Goal: Information Seeking & Learning: Learn about a topic

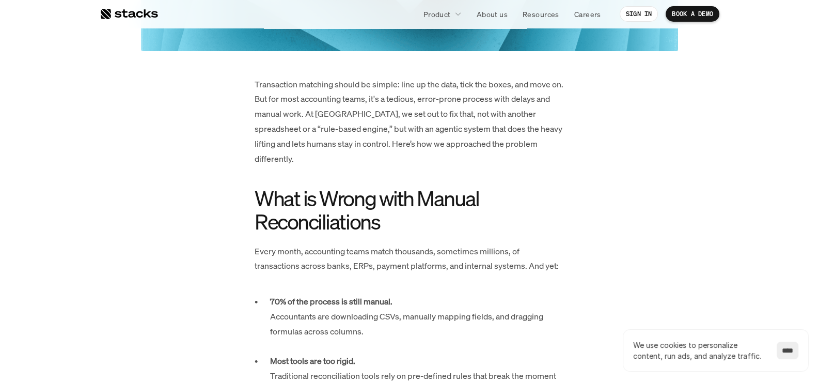
scroll to position [413, 0]
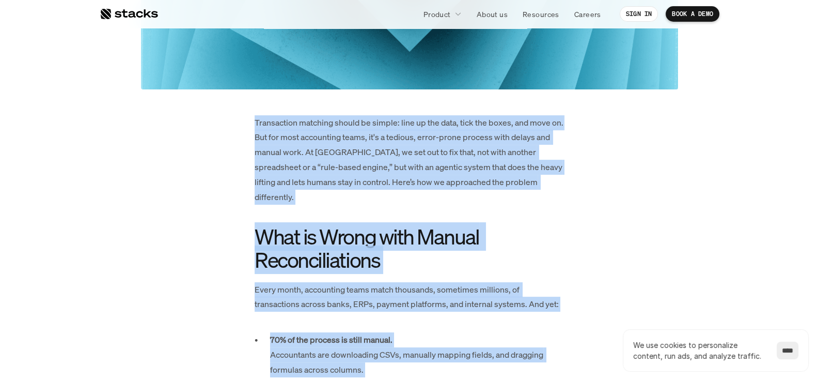
drag, startPoint x: 255, startPoint y: 118, endPoint x: 463, endPoint y: 362, distance: 320.8
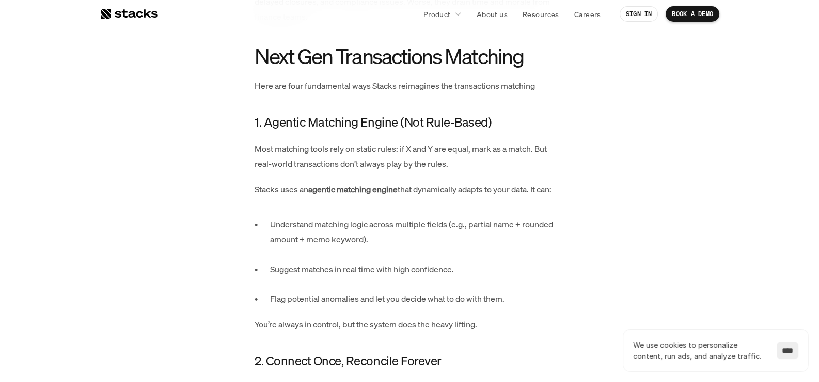
scroll to position [1032, 0]
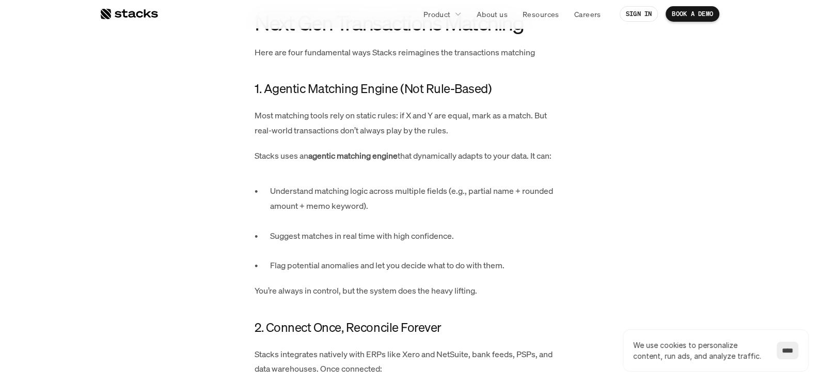
click at [395, 199] on p "Understand matching logic across multiple fields (e.g., partial name + rounded …" at bounding box center [417, 205] width 294 height 44
click at [445, 199] on p "Understand matching logic across multiple fields (e.g., partial name + rounded …" at bounding box center [417, 205] width 294 height 44
click at [390, 283] on p "You’re always in control, but the system does the heavy lifting." at bounding box center [410, 290] width 310 height 15
click at [325, 239] on p "Suggest matches in real time with high confidence." at bounding box center [417, 243] width 294 height 30
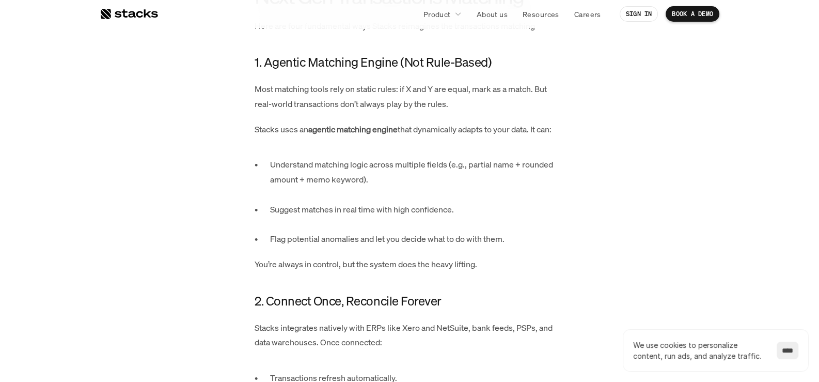
scroll to position [1084, 0]
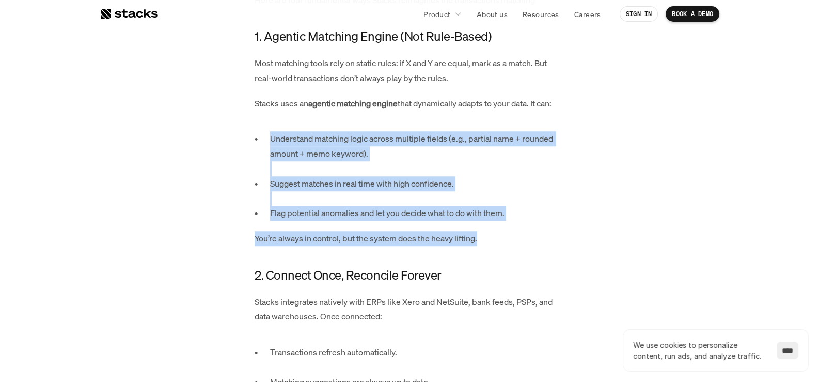
drag, startPoint x: 271, startPoint y: 122, endPoint x: 489, endPoint y: 230, distance: 244.0
click at [491, 231] on p "You’re always in control, but the system does the heavy lifting." at bounding box center [410, 238] width 310 height 15
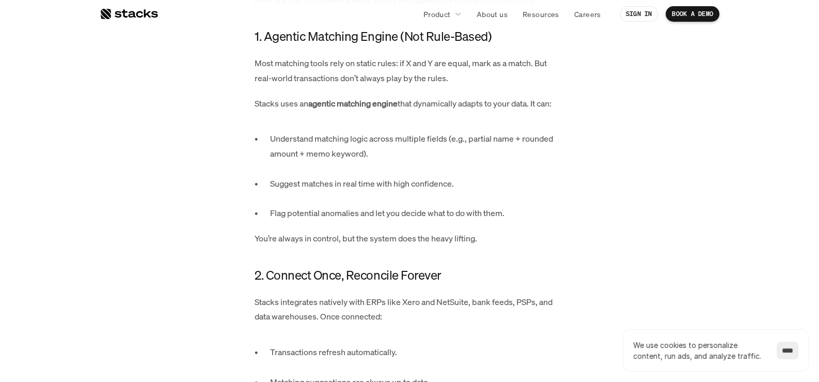
click at [490, 231] on p "You’re always in control, but the system does the heavy lifting." at bounding box center [410, 238] width 310 height 15
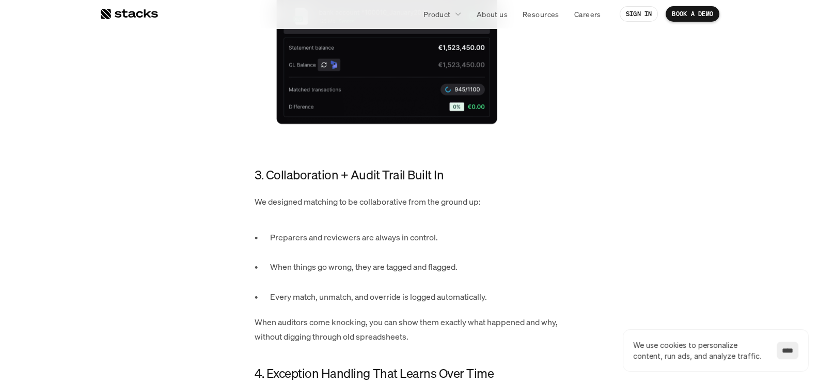
scroll to position [1703, 0]
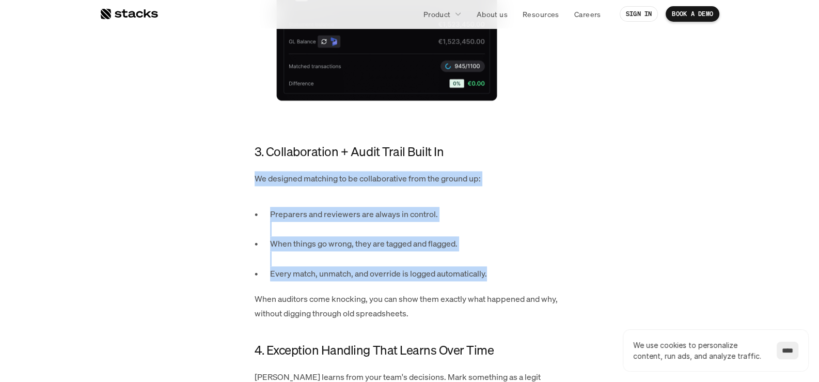
drag, startPoint x: 256, startPoint y: 161, endPoint x: 493, endPoint y: 258, distance: 256.3
click at [493, 258] on div "Transaction matching should be simple: line up the data, tick the boxes, and mo…" at bounding box center [410, 1] width 310 height 2354
click at [327, 291] on p "When auditors come knocking, you can show them exactly what happened and why, w…" at bounding box center [410, 306] width 310 height 30
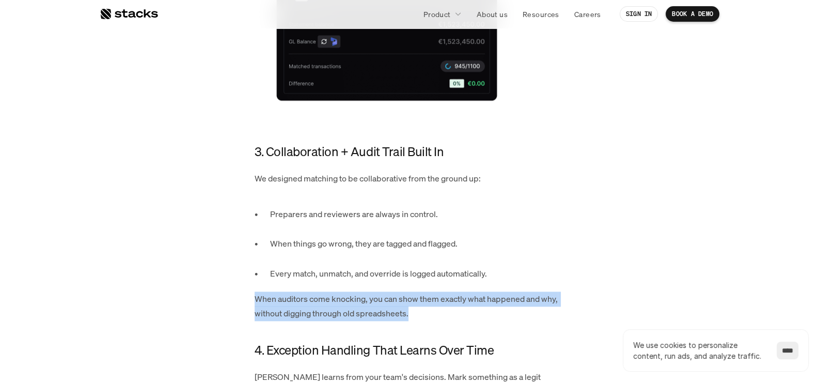
drag, startPoint x: 255, startPoint y: 283, endPoint x: 417, endPoint y: 299, distance: 162.9
click at [417, 299] on p "When auditors come knocking, you can show them exactly what happened and why, w…" at bounding box center [410, 306] width 310 height 30
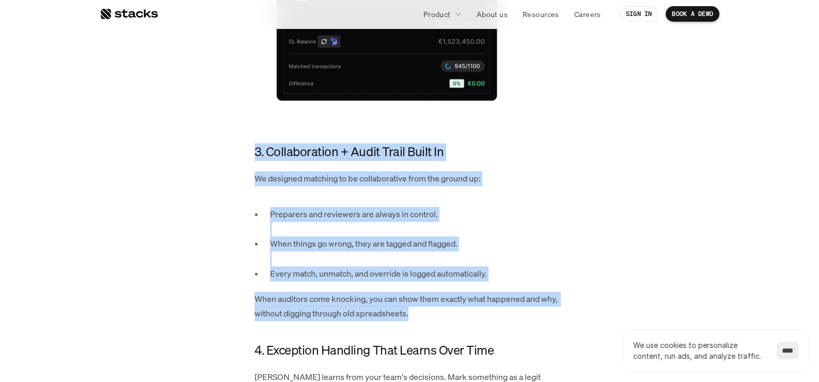
drag, startPoint x: 256, startPoint y: 135, endPoint x: 416, endPoint y: 301, distance: 231.1
click at [416, 301] on div "Transaction matching should be simple: line up the data, tick the boxes, and mo…" at bounding box center [410, 1] width 310 height 2354
click at [417, 301] on p "When auditors come knocking, you can show them exactly what happened and why, w…" at bounding box center [410, 306] width 310 height 30
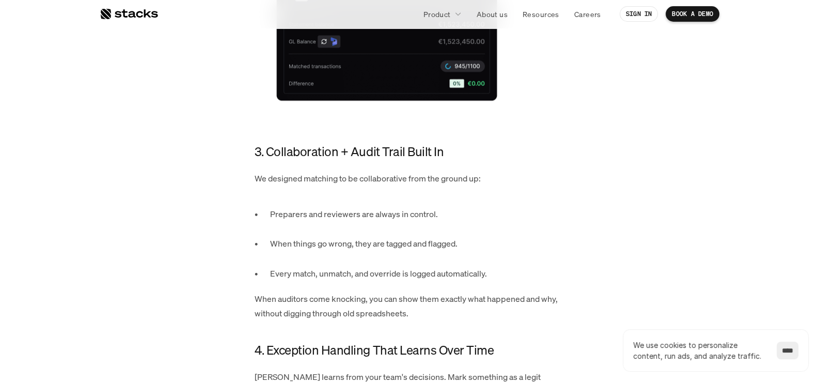
click at [154, 102] on div "Transaction matching should be simple: line up the data, tick the boxes, and mo…" at bounding box center [409, 1] width 537 height 2354
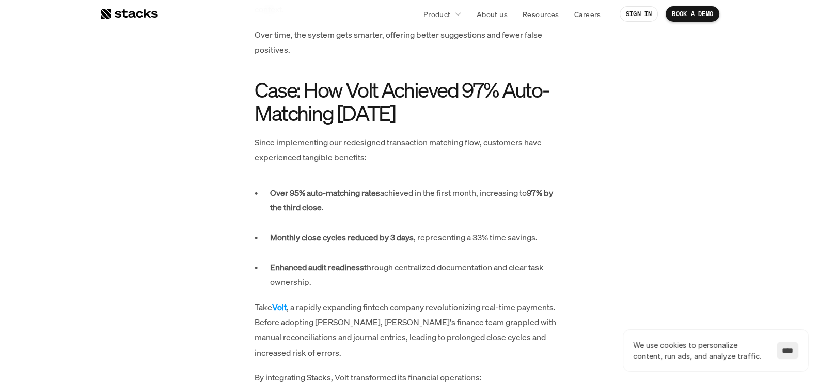
scroll to position [2117, 0]
